Goal: Task Accomplishment & Management: Manage account settings

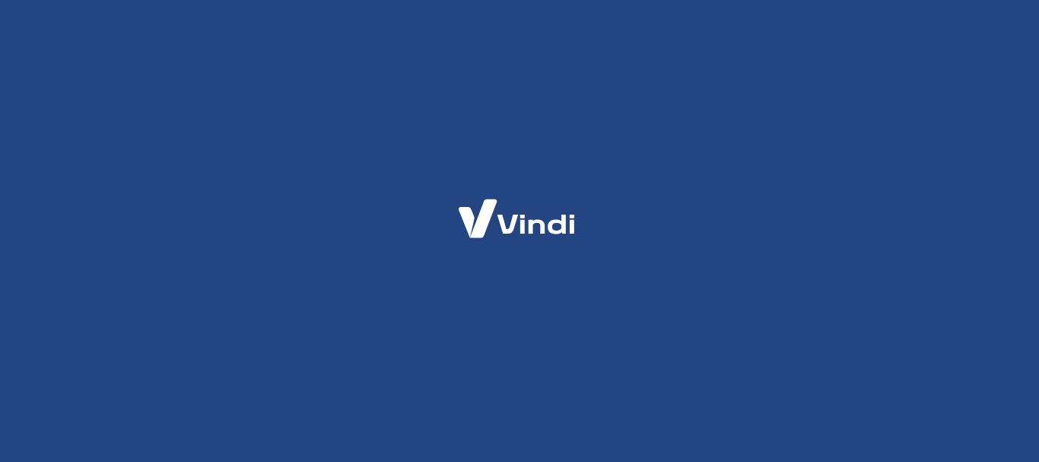
click at [654, 318] on div at bounding box center [519, 231] width 1039 height 462
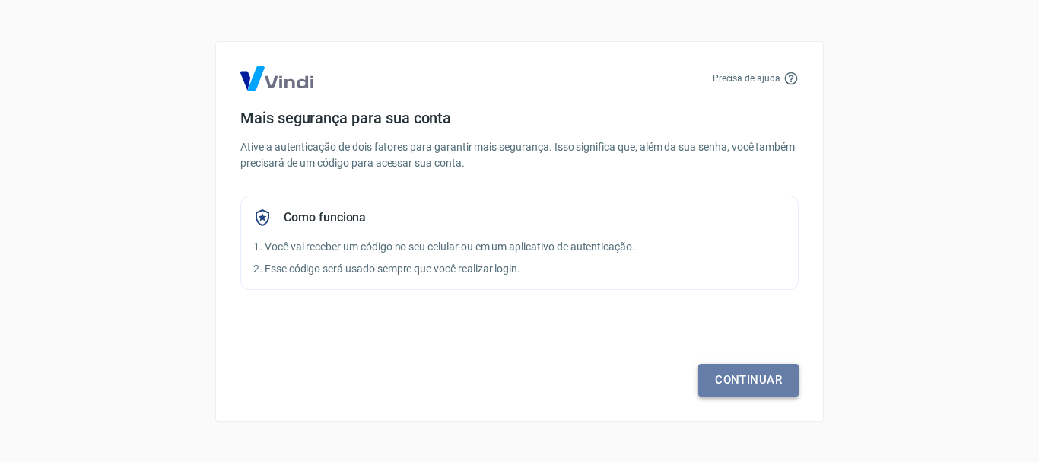
click at [757, 365] on link "Continuar" at bounding box center [748, 380] width 100 height 32
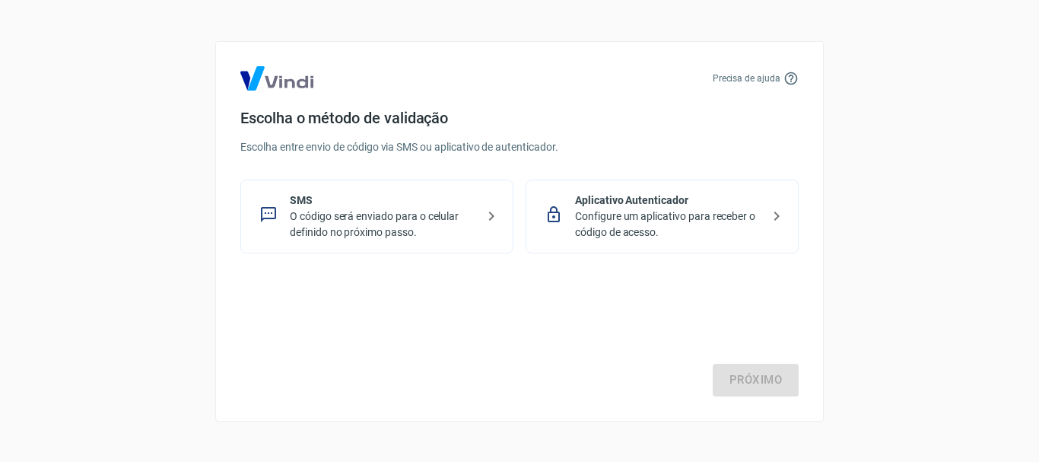
click at [398, 191] on div "SMS O código será enviado para o celular definido no próximo passo." at bounding box center [376, 217] width 273 height 74
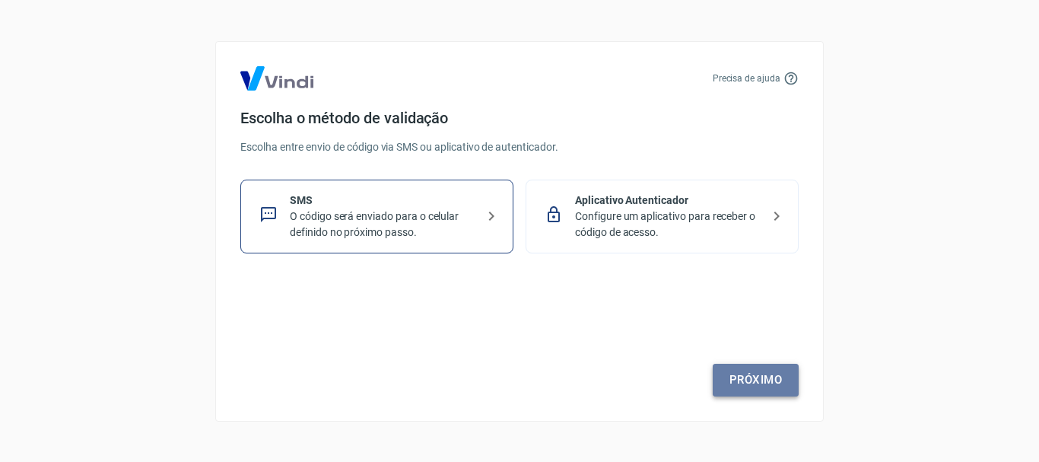
click at [774, 383] on link "Próximo" at bounding box center [756, 380] width 86 height 32
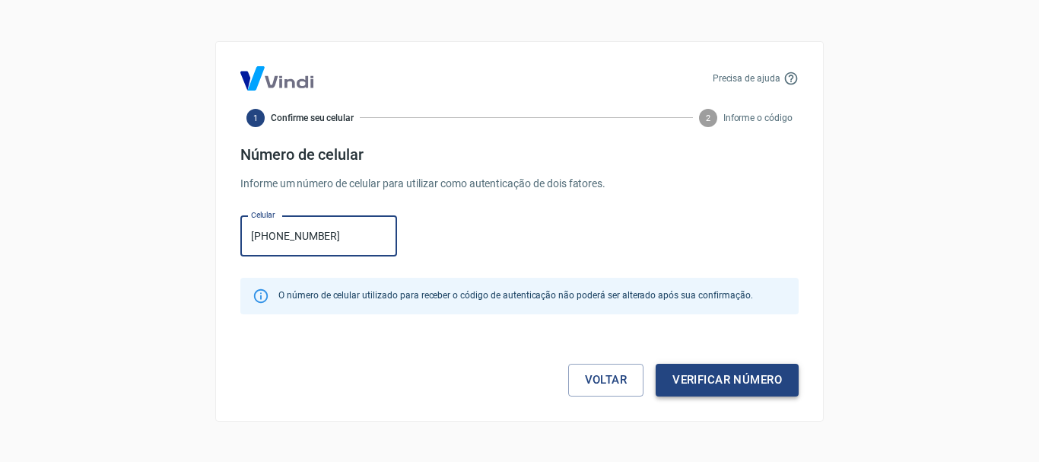
type input "[PHONE_NUMBER]"
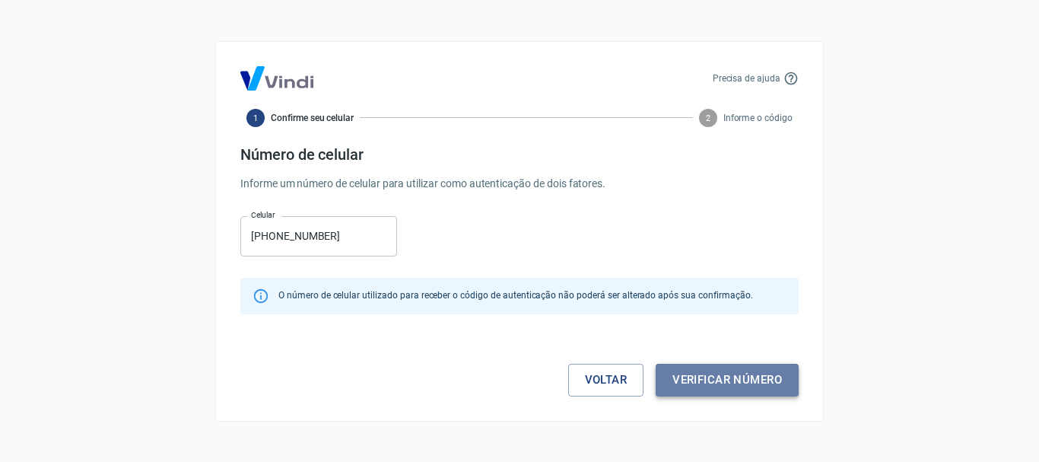
click at [705, 374] on button "Verificar número" at bounding box center [727, 380] width 143 height 32
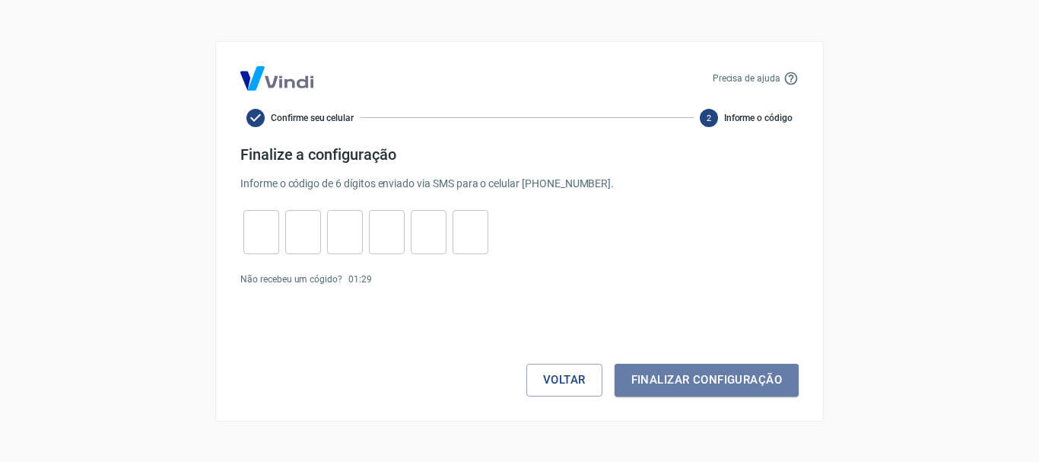
click at [705, 374] on button "Finalizar configuração" at bounding box center [707, 380] width 184 height 32
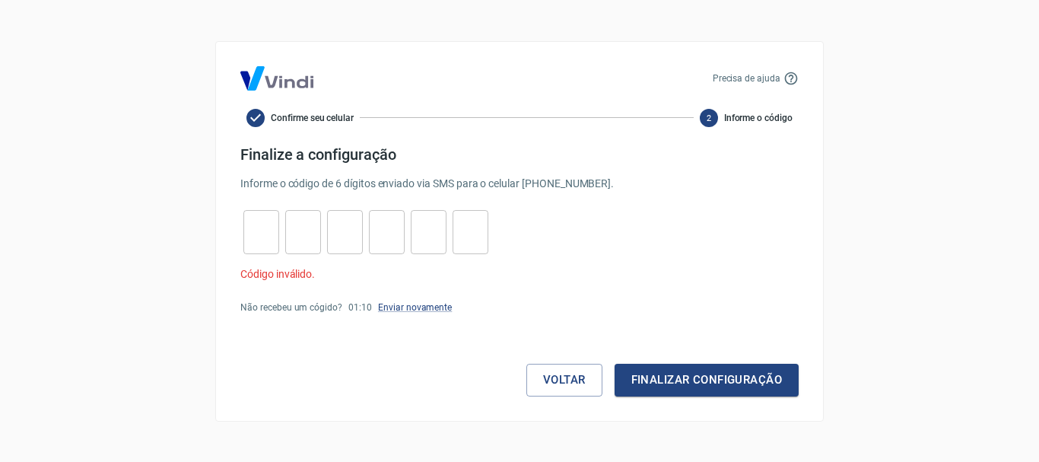
click at [265, 227] on input "tel" at bounding box center [261, 231] width 36 height 33
type input "5"
type input "2"
type input "6"
type input "0"
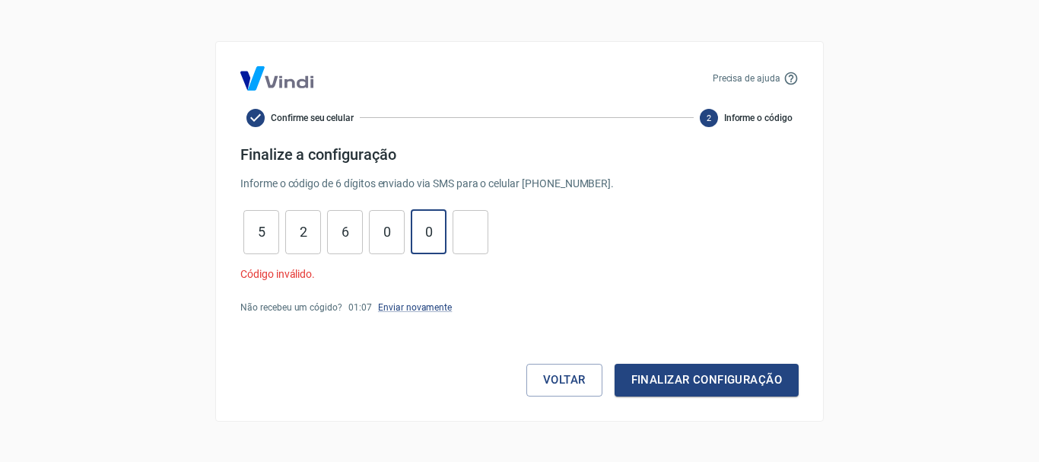
type input "0"
type input "4"
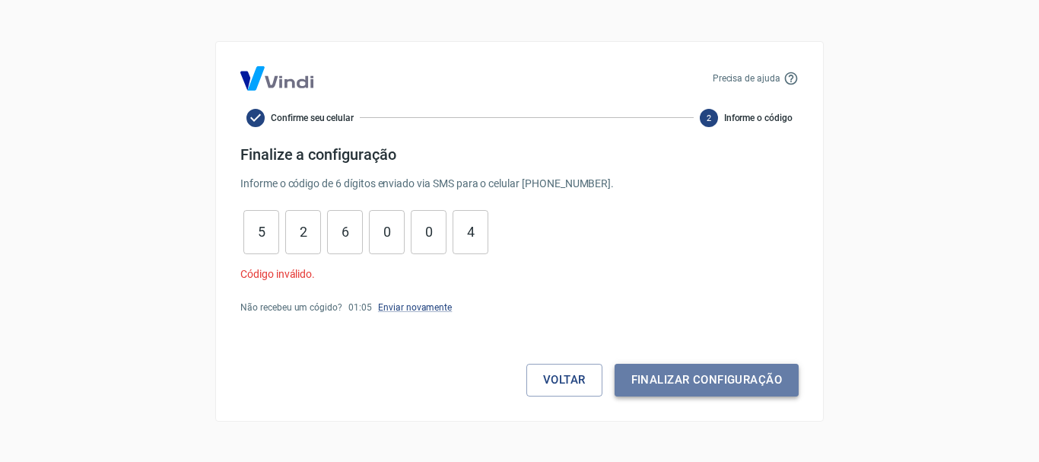
click at [653, 375] on button "Finalizar configuração" at bounding box center [707, 380] width 184 height 32
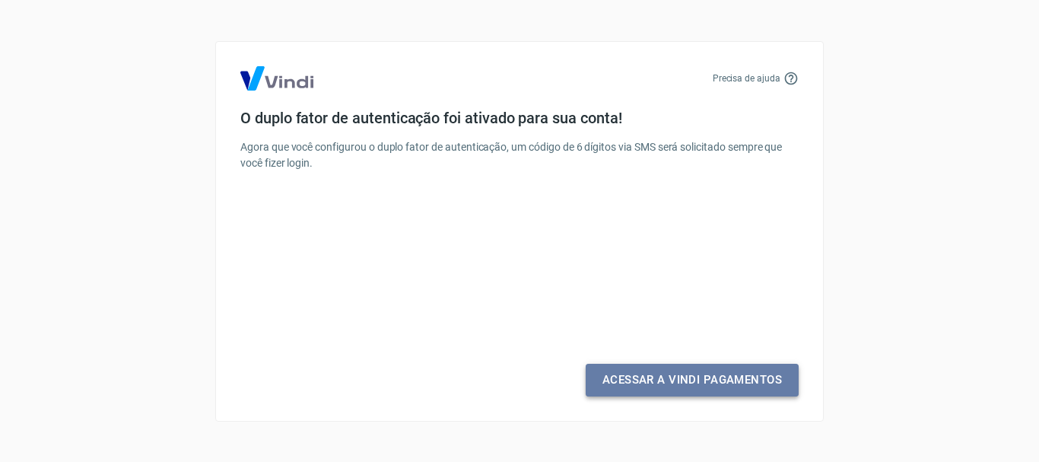
click at [677, 375] on link "Acessar a Vindi Pagamentos" at bounding box center [692, 380] width 213 height 32
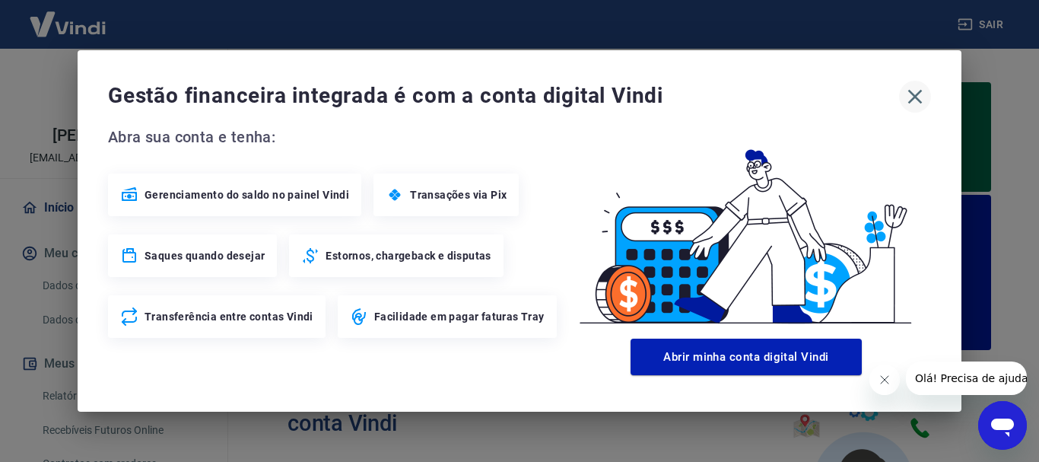
click at [907, 98] on icon "button" at bounding box center [915, 96] width 24 height 24
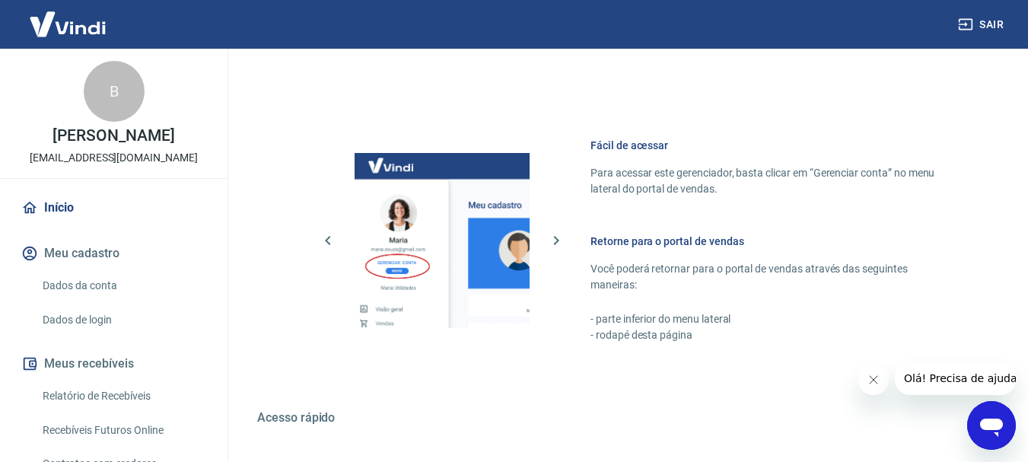
scroll to position [866, 0]
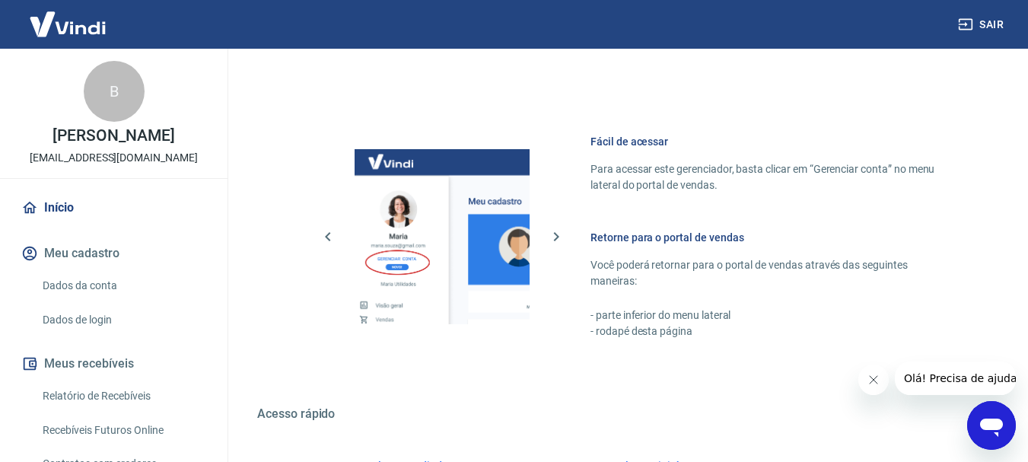
click at [167, 288] on link "Dados da conta" at bounding box center [123, 285] width 173 height 31
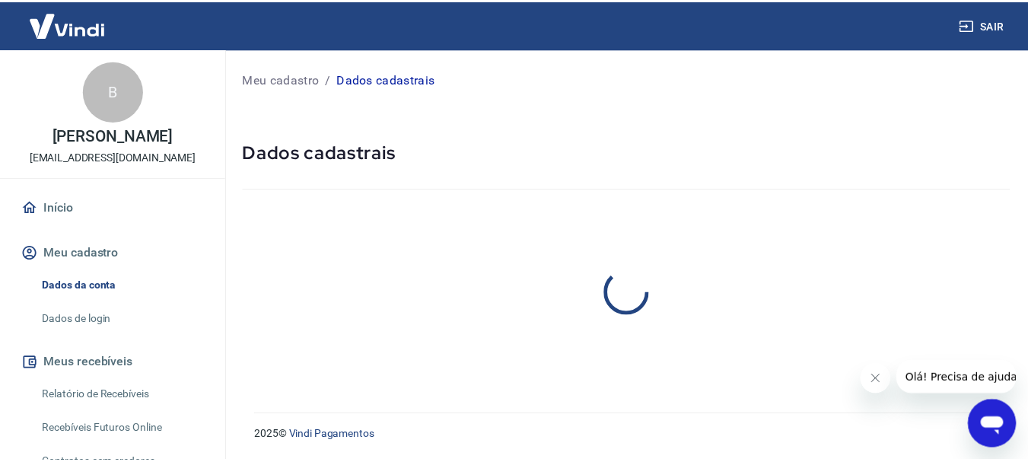
scroll to position [142, 0]
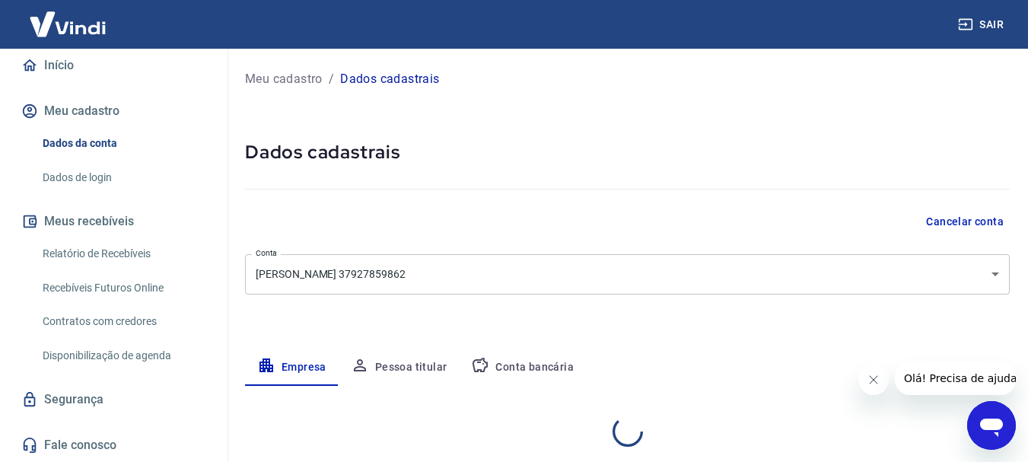
select select "SP"
select select "business"
click at [176, 275] on link "Recebíveis Futuros Online" at bounding box center [123, 287] width 173 height 31
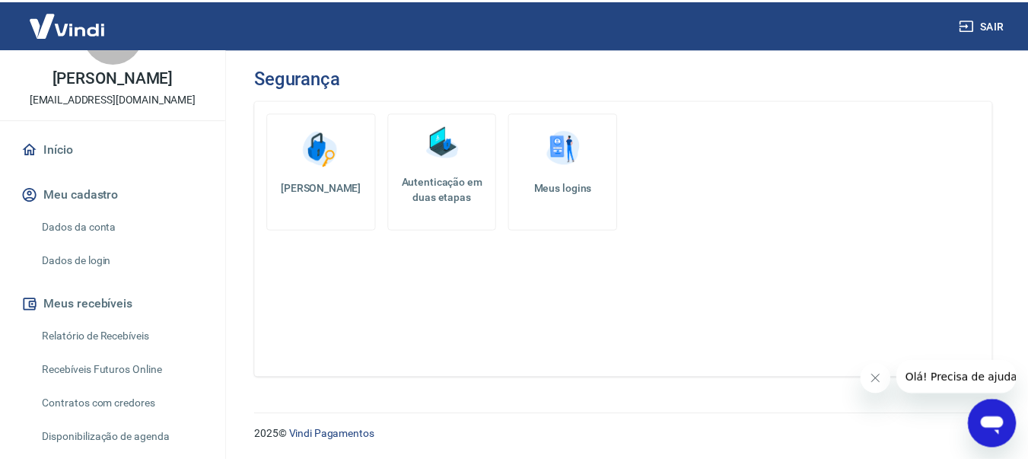
scroll to position [58, 0]
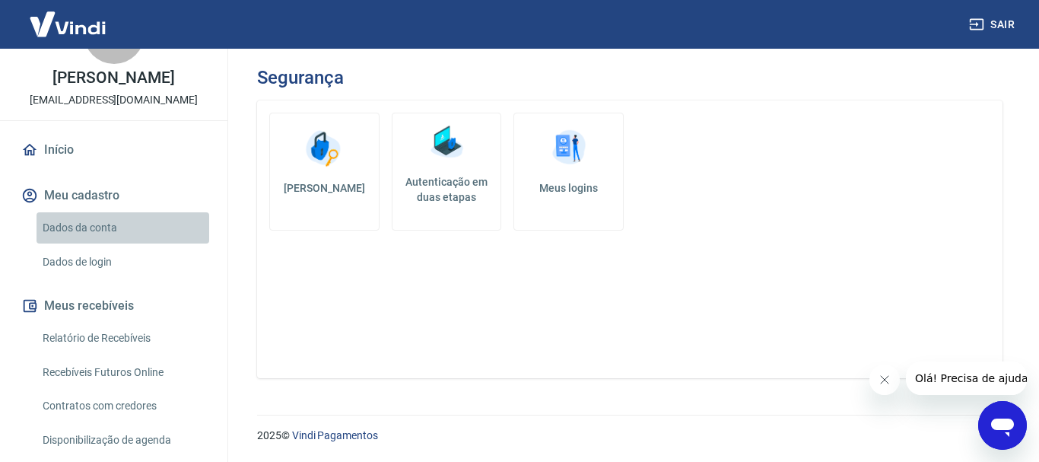
click at [124, 230] on link "Dados da conta" at bounding box center [123, 227] width 173 height 31
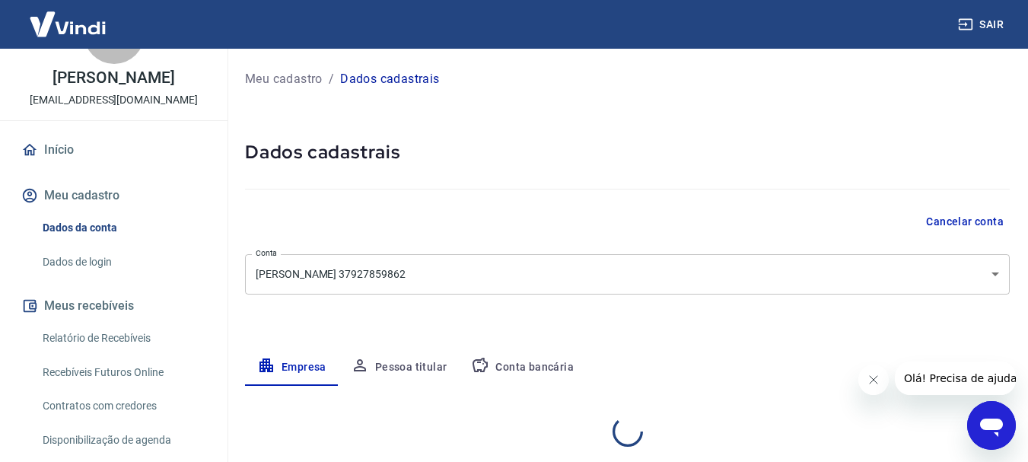
select select "SP"
select select "business"
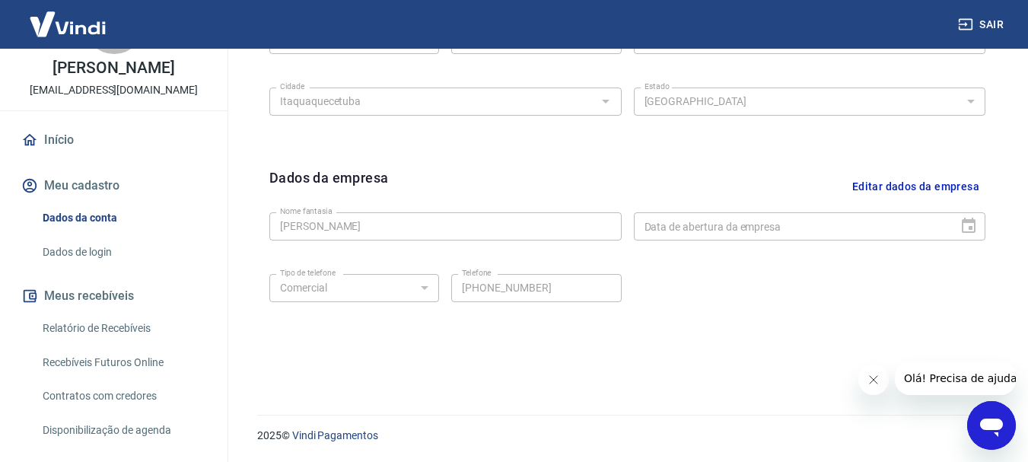
scroll to position [326, 0]
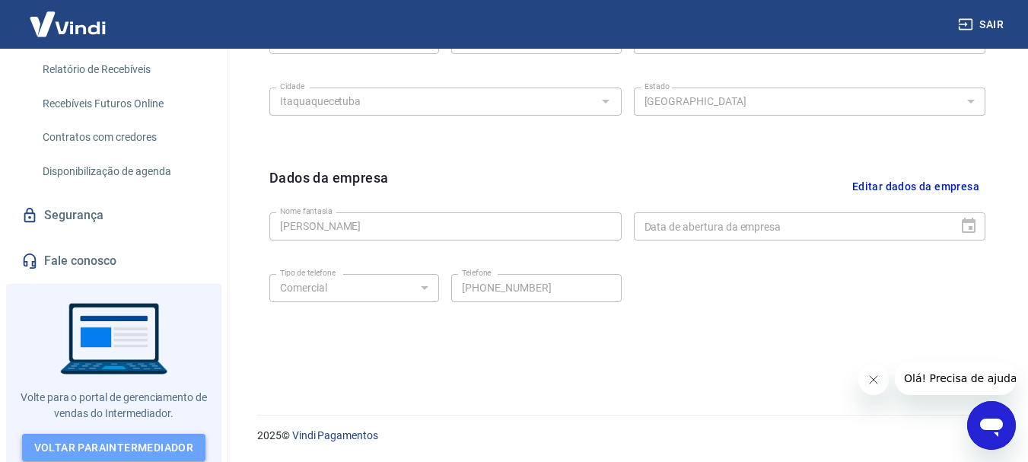
click at [180, 434] on link "Voltar para Intermediador" at bounding box center [114, 448] width 184 height 28
